Goal: Information Seeking & Learning: Learn about a topic

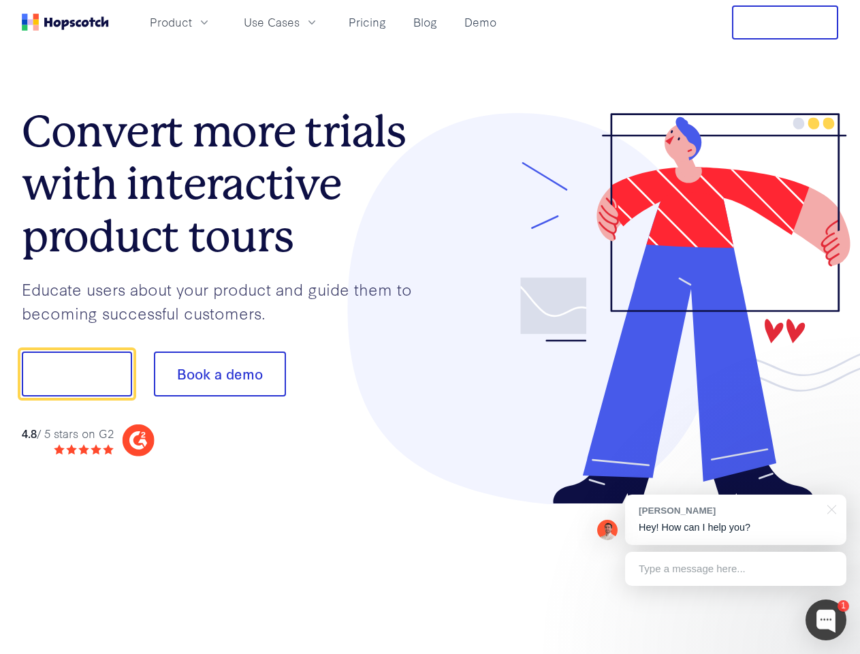
click at [430, 327] on div at bounding box center [634, 309] width 409 height 392
click at [192, 22] on span "Product" at bounding box center [171, 22] width 42 height 17
click at [300, 22] on span "Use Cases" at bounding box center [272, 22] width 56 height 17
click at [785, 22] on button "Free Trial" at bounding box center [785, 22] width 106 height 34
click at [76, 374] on button "Show me!" at bounding box center [77, 373] width 110 height 45
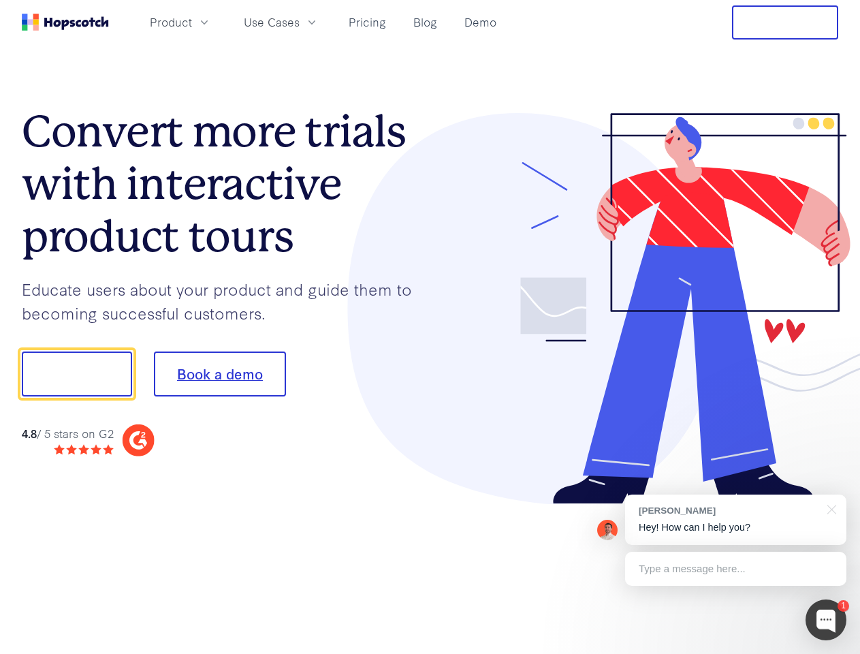
click at [219, 374] on button "Book a demo" at bounding box center [220, 373] width 132 height 45
click at [826, 620] on div at bounding box center [826, 619] width 41 height 41
click at [735, 520] on div "[PERSON_NAME] Hey! How can I help you?" at bounding box center [735, 519] width 221 height 50
click at [829, 508] on div at bounding box center [718, 372] width 255 height 454
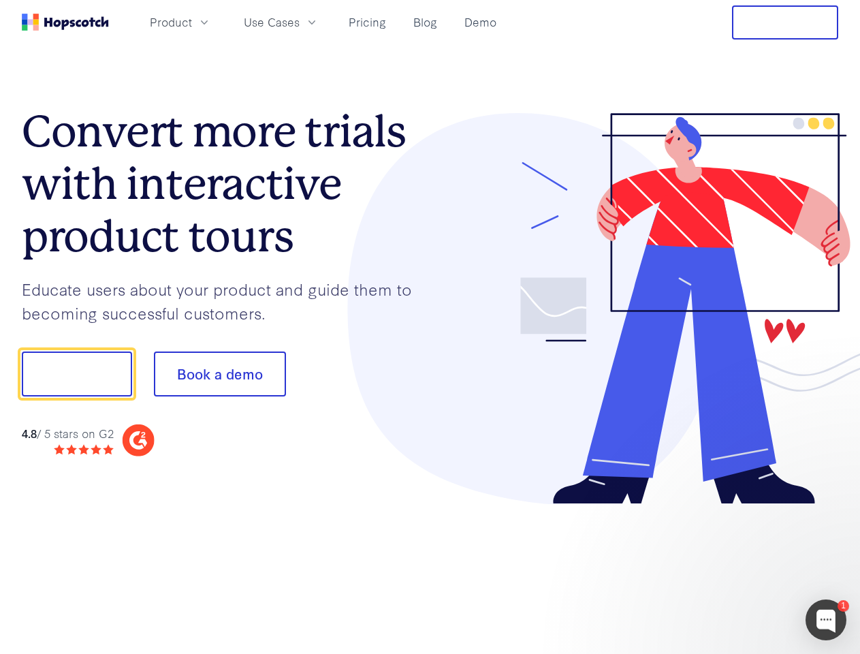
click at [735, 569] on div at bounding box center [718, 372] width 255 height 454
